Goal: Register for event/course

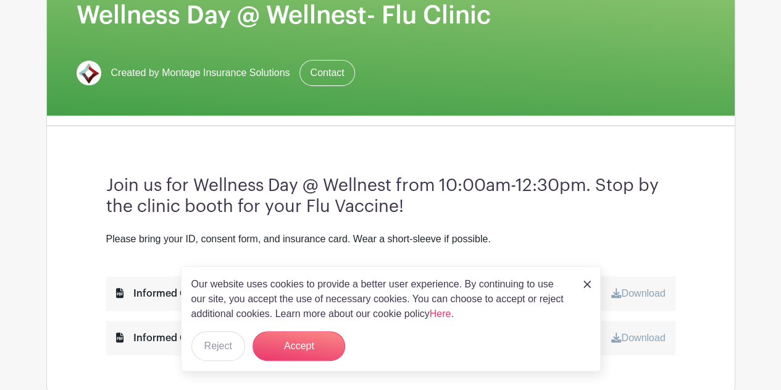
scroll to position [212, 0]
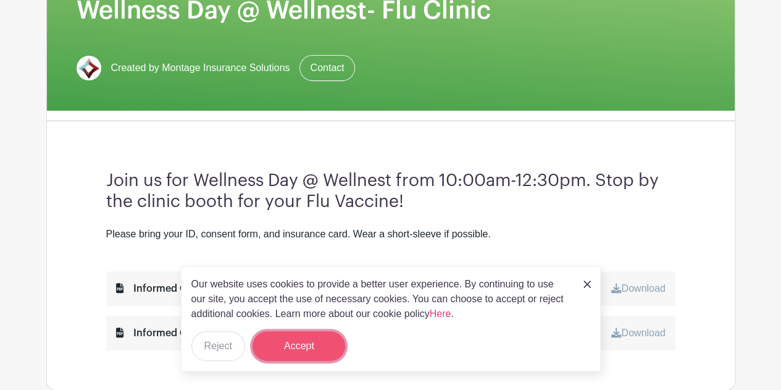
click at [295, 343] on button "Accept" at bounding box center [299, 346] width 93 height 30
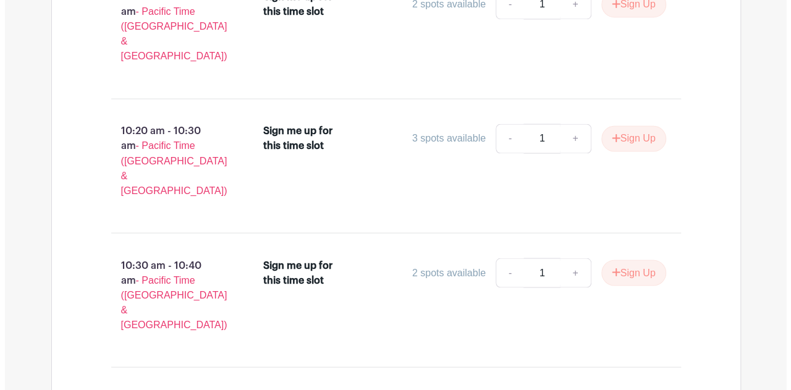
scroll to position [1015, 0]
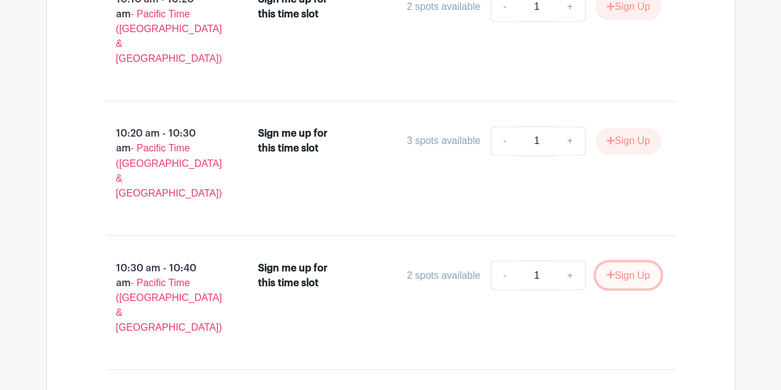
click at [634, 262] on button "Sign Up" at bounding box center [628, 275] width 65 height 26
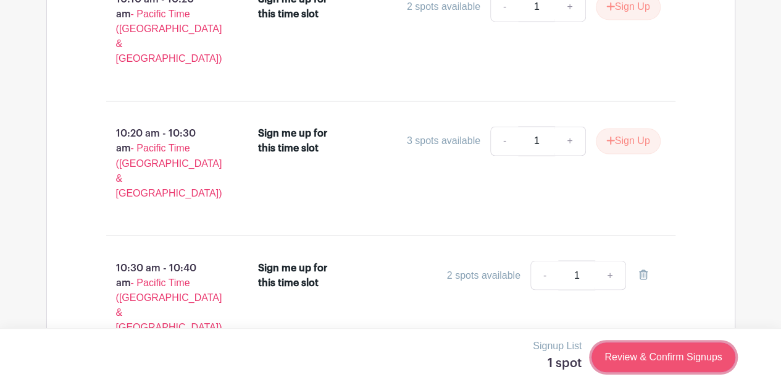
click at [621, 362] on link "Review & Confirm Signups" at bounding box center [663, 357] width 143 height 30
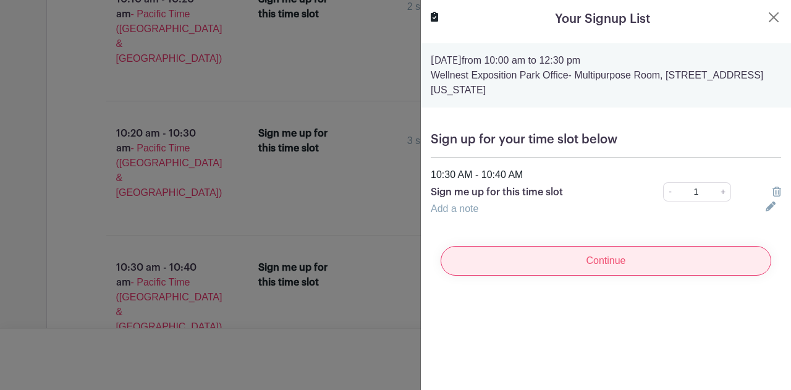
click at [566, 264] on input "Continue" at bounding box center [605, 261] width 330 height 30
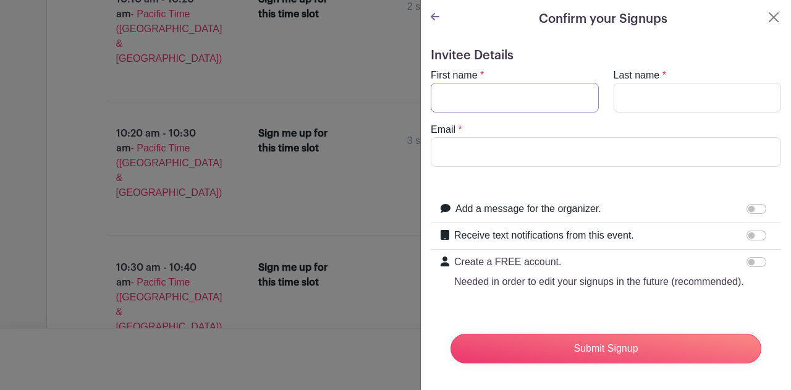
click at [498, 96] on input "First name" at bounding box center [514, 98] width 168 height 30
type input "[PERSON_NAME]"
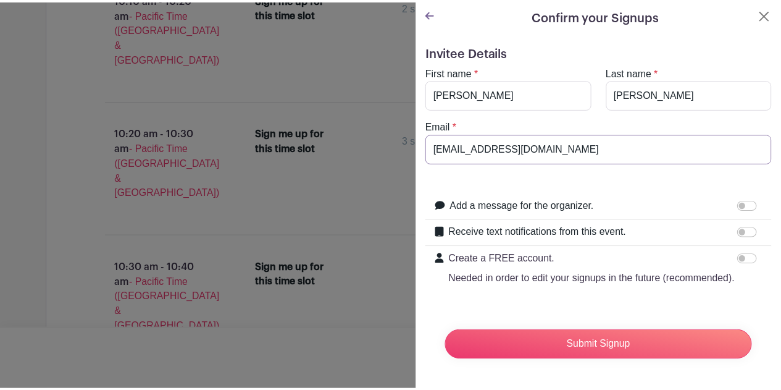
scroll to position [0, 0]
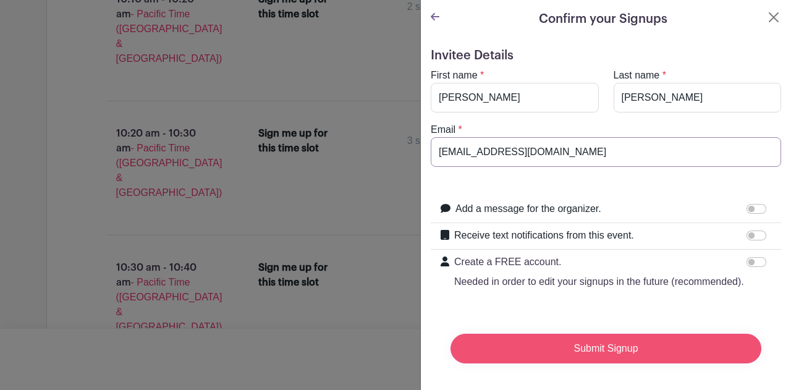
type input "[EMAIL_ADDRESS][DOMAIN_NAME]"
click at [623, 363] on input "Submit Signup" at bounding box center [605, 349] width 311 height 30
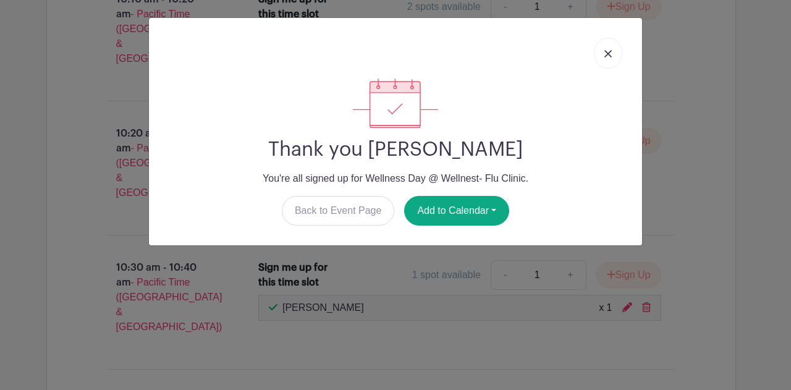
click at [608, 56] on img at bounding box center [607, 53] width 7 height 7
